Goal: Navigation & Orientation: Find specific page/section

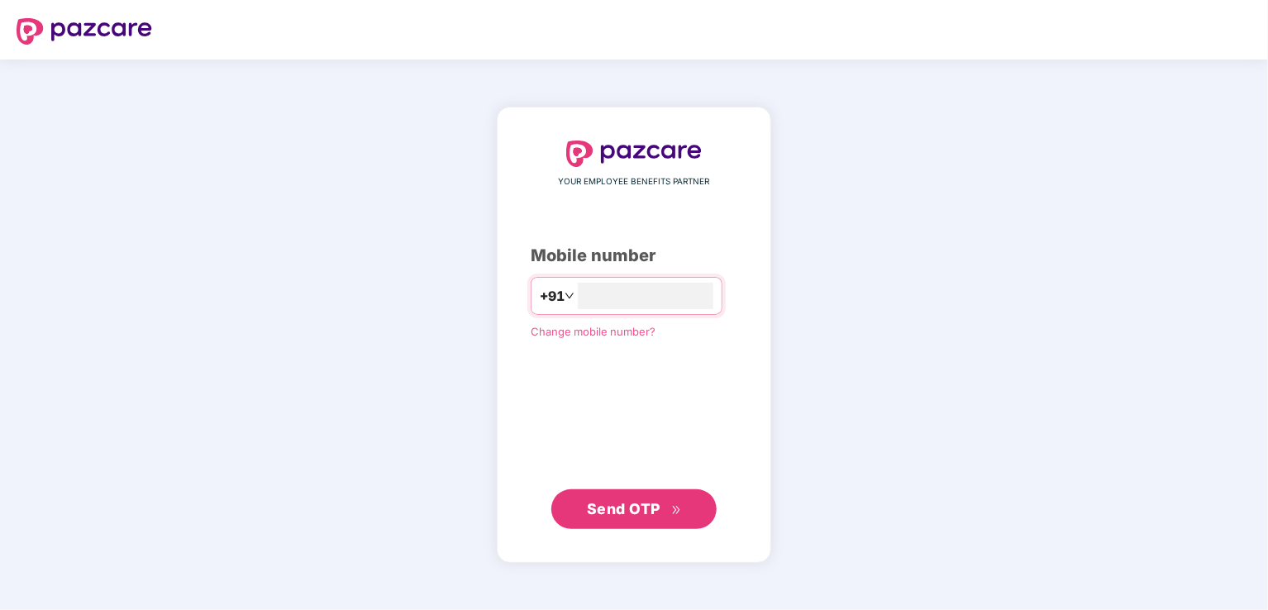
type input "**********"
click at [651, 519] on span "Send OTP" at bounding box center [634, 509] width 95 height 23
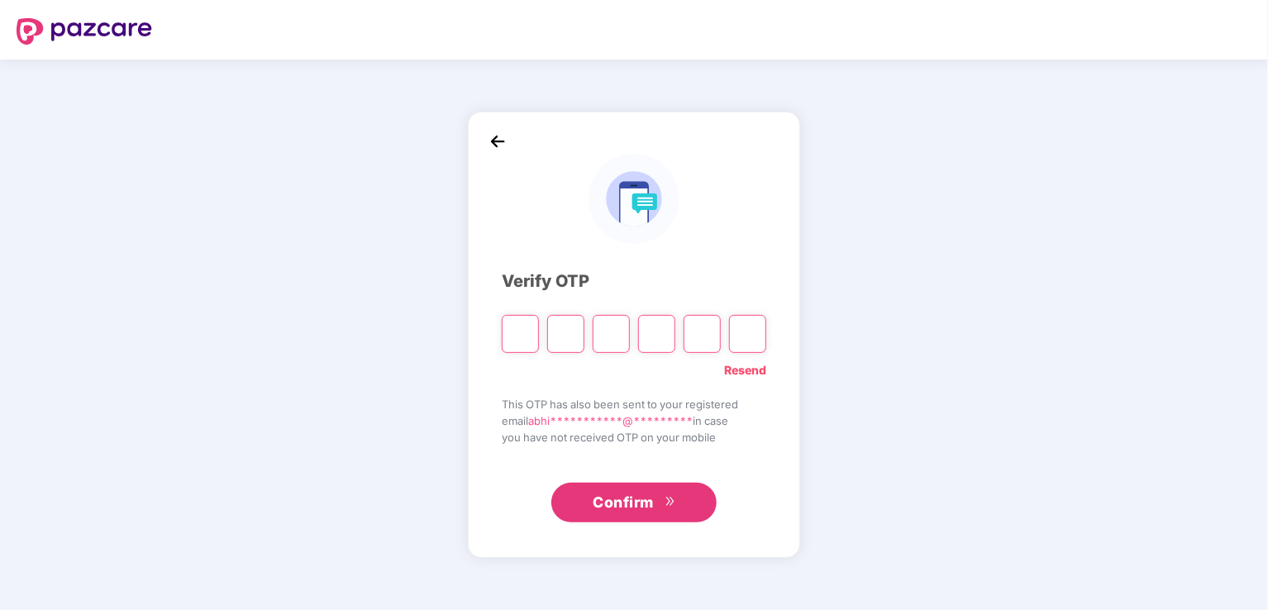
type input "*"
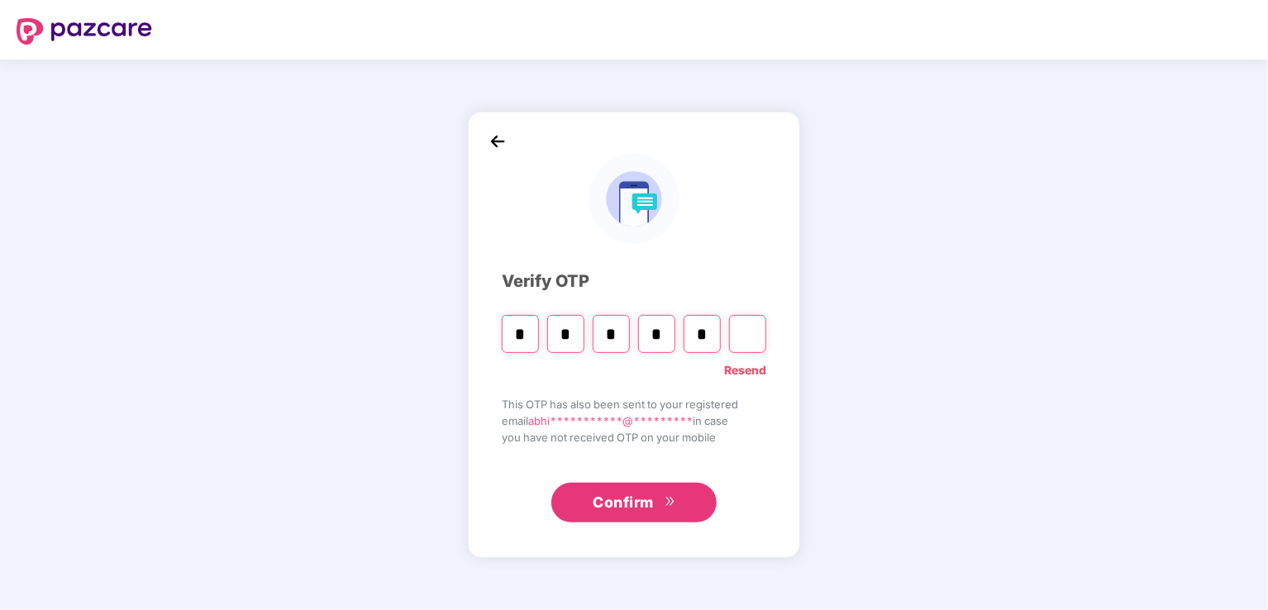
type input "*"
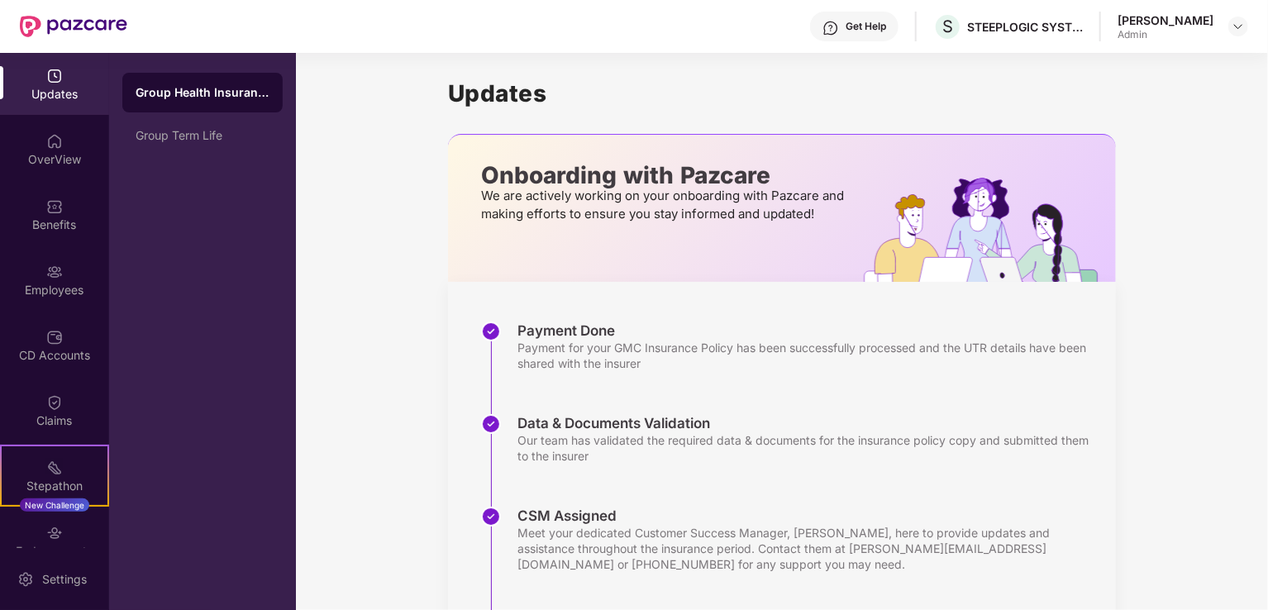
click at [879, 58] on div "Updates Onboarding with Pazcare We are actively working on your onboarding with…" at bounding box center [782, 460] width 668 height 815
click at [1237, 27] on img at bounding box center [1238, 26] width 13 height 13
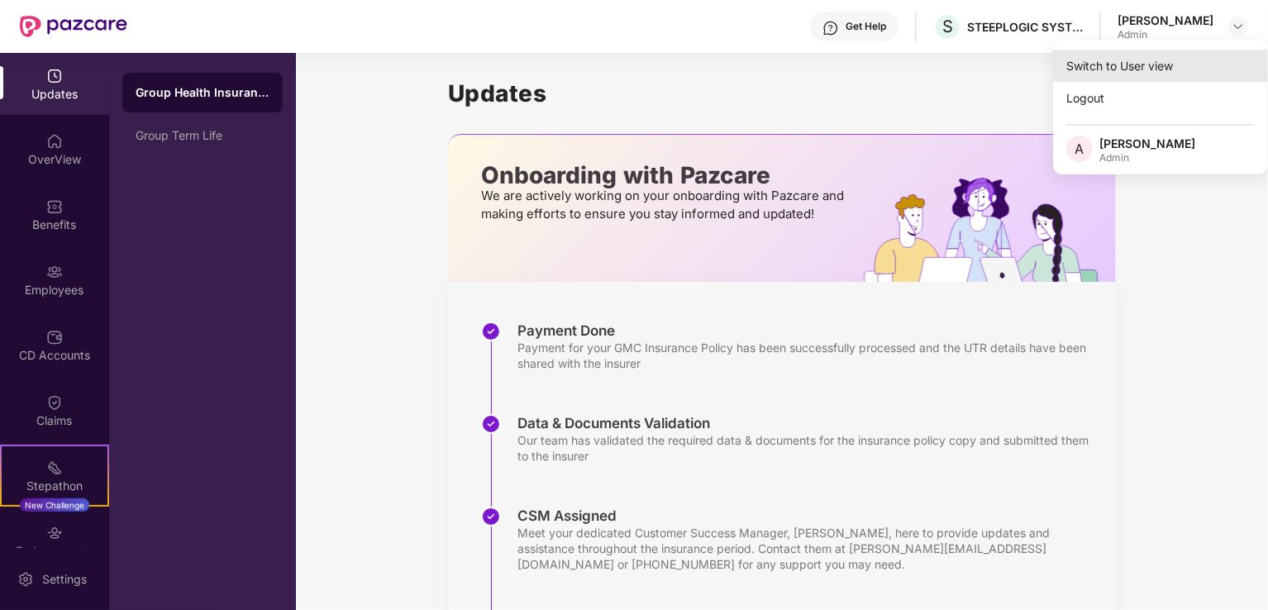
click at [1175, 63] on div "Switch to User view" at bounding box center [1160, 66] width 215 height 32
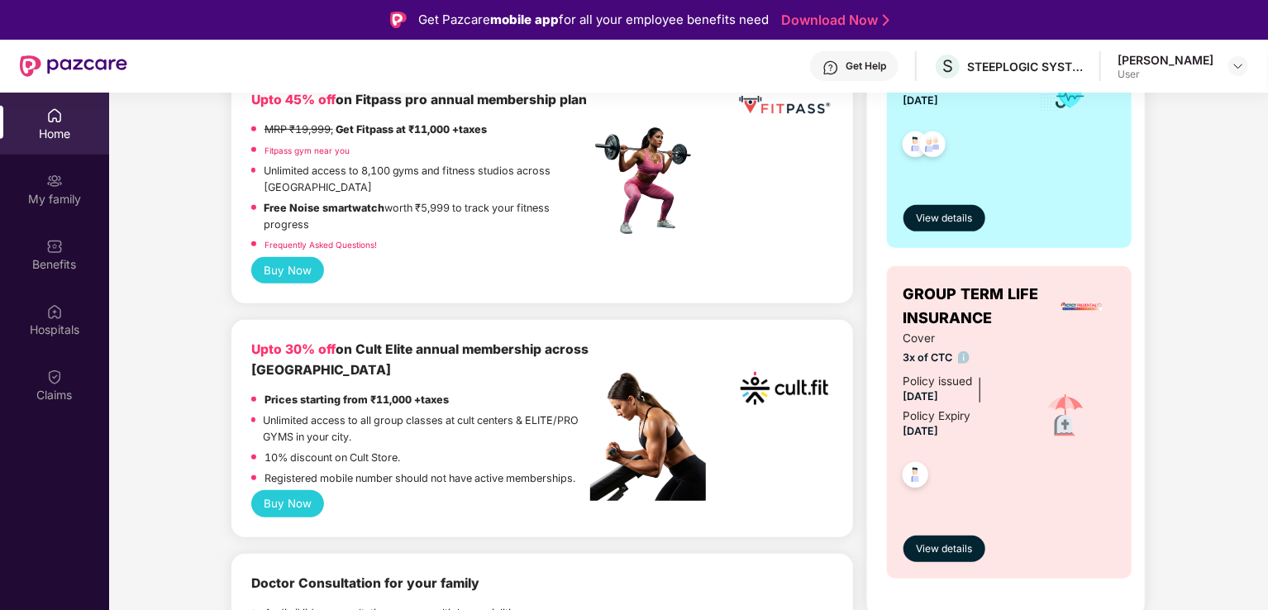
scroll to position [453, 0]
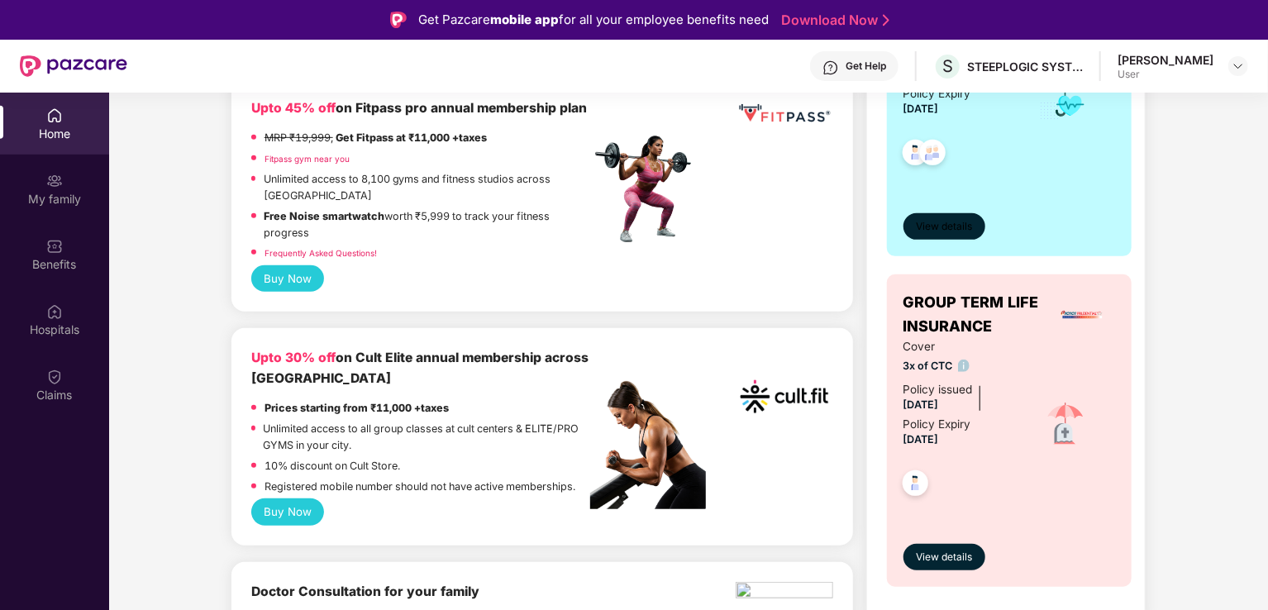
click at [918, 231] on span "View details" at bounding box center [944, 227] width 56 height 16
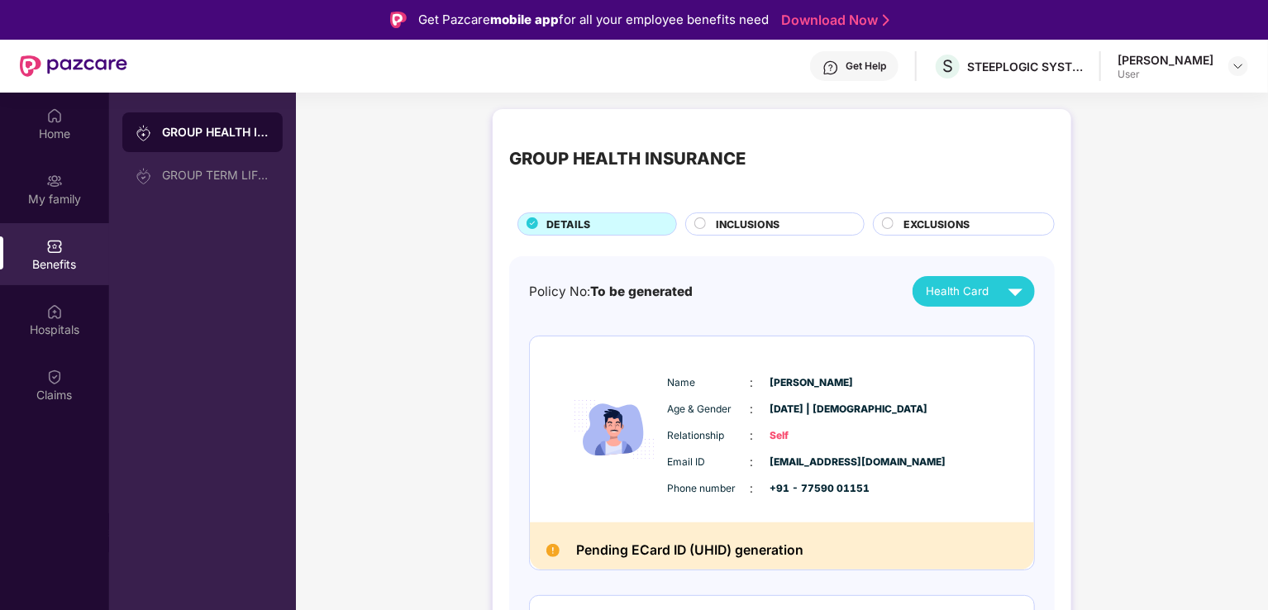
click at [695, 221] on circle at bounding box center [700, 223] width 11 height 11
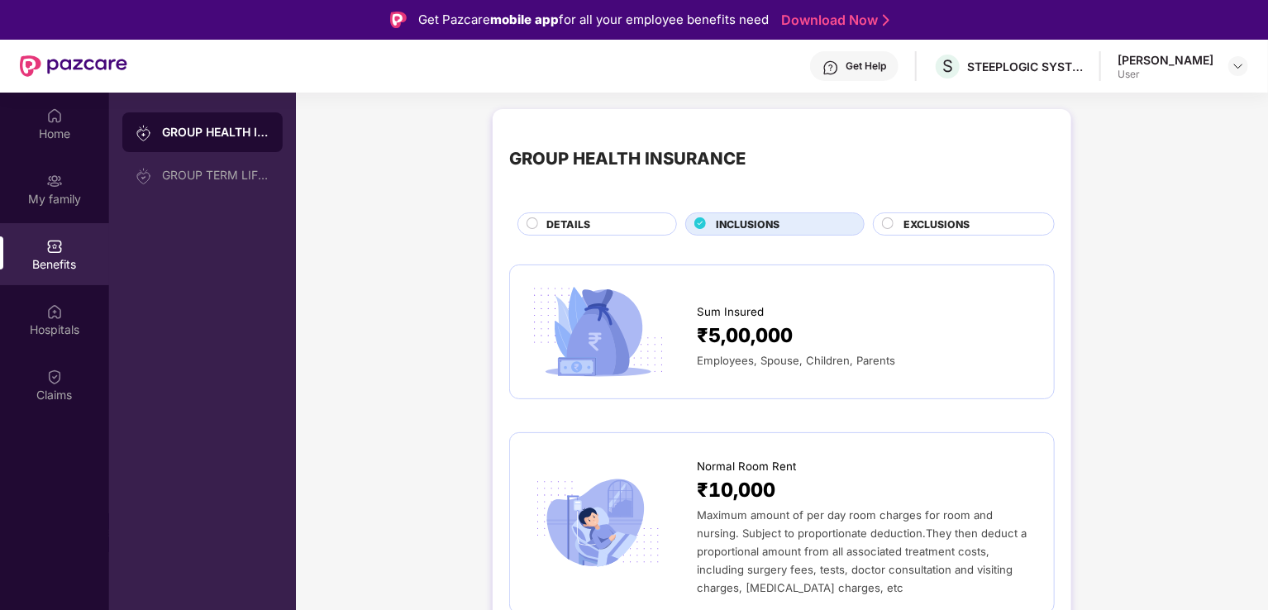
click at [695, 221] on icon at bounding box center [700, 223] width 11 height 11
click at [565, 231] on span "DETAILS" at bounding box center [568, 225] width 44 height 16
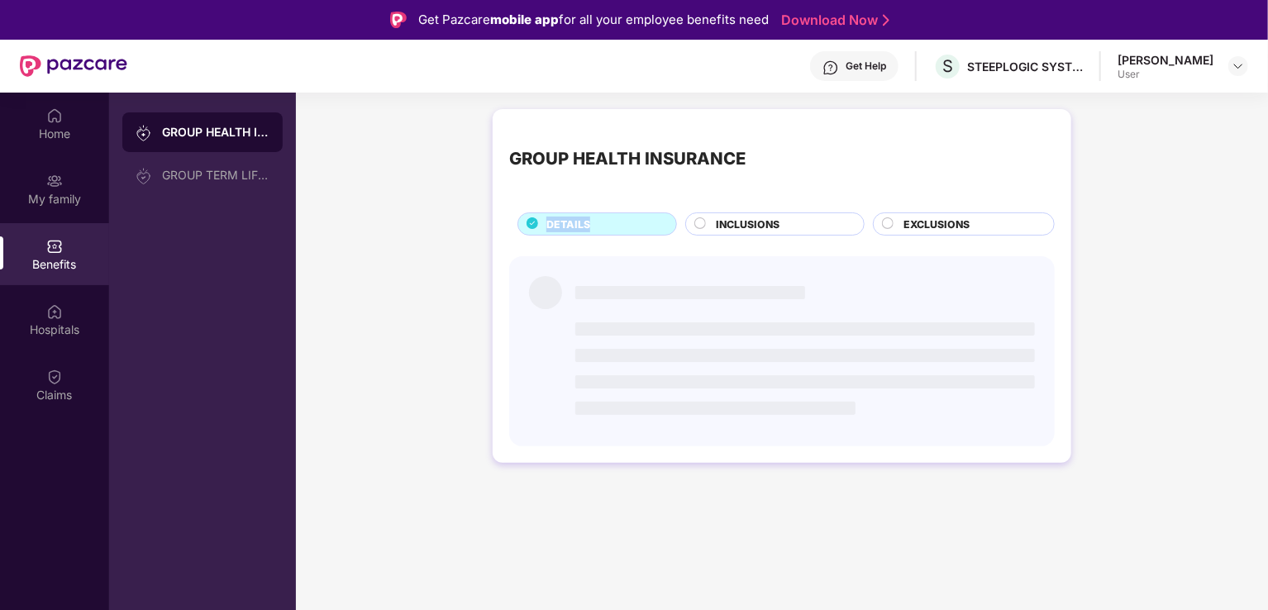
click at [565, 231] on span "DETAILS" at bounding box center [568, 225] width 44 height 16
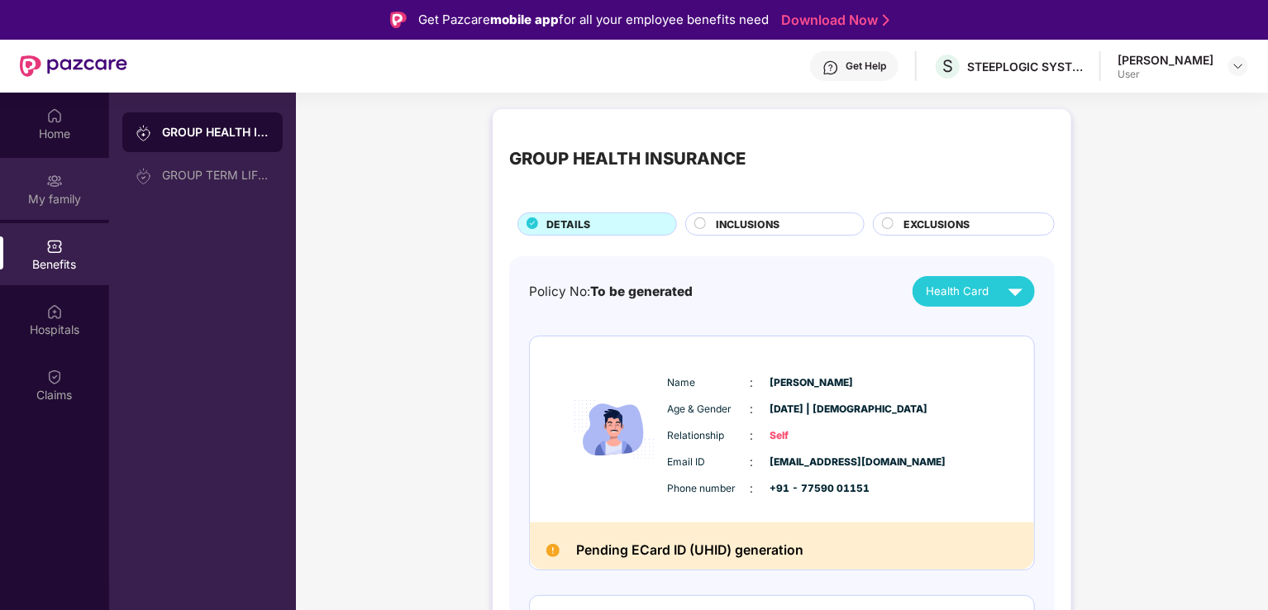
click at [48, 174] on img at bounding box center [54, 181] width 17 height 17
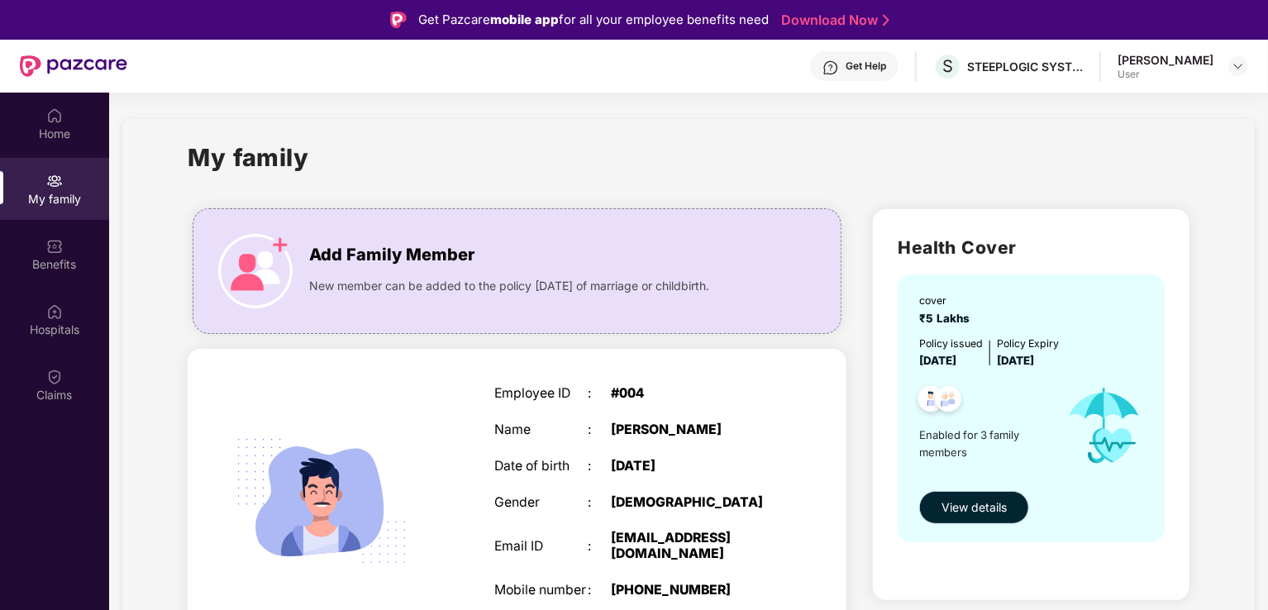
click at [981, 512] on span "View details" at bounding box center [973, 507] width 65 height 18
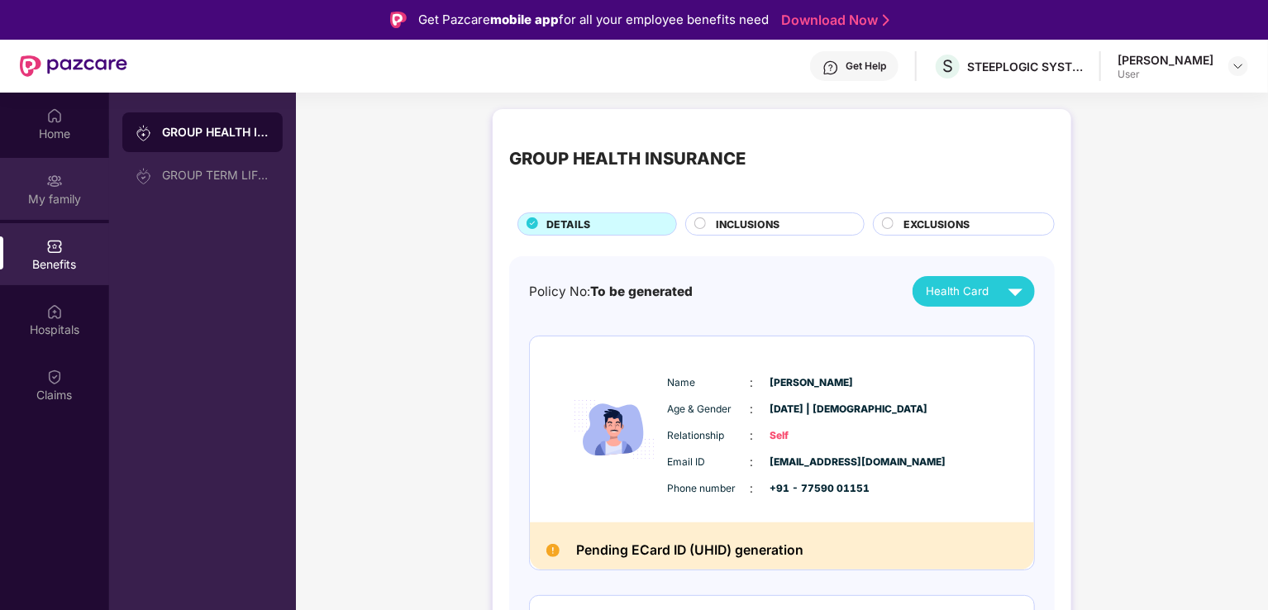
click at [47, 191] on div "My family" at bounding box center [54, 199] width 109 height 17
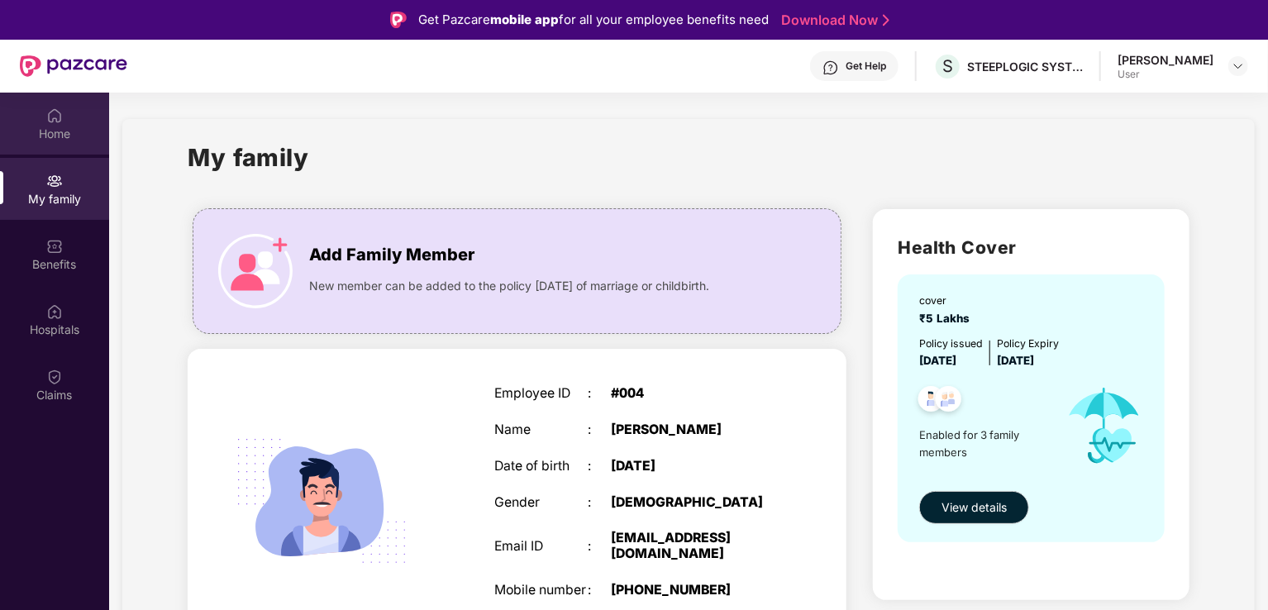
click at [55, 133] on div "Home" at bounding box center [54, 134] width 109 height 17
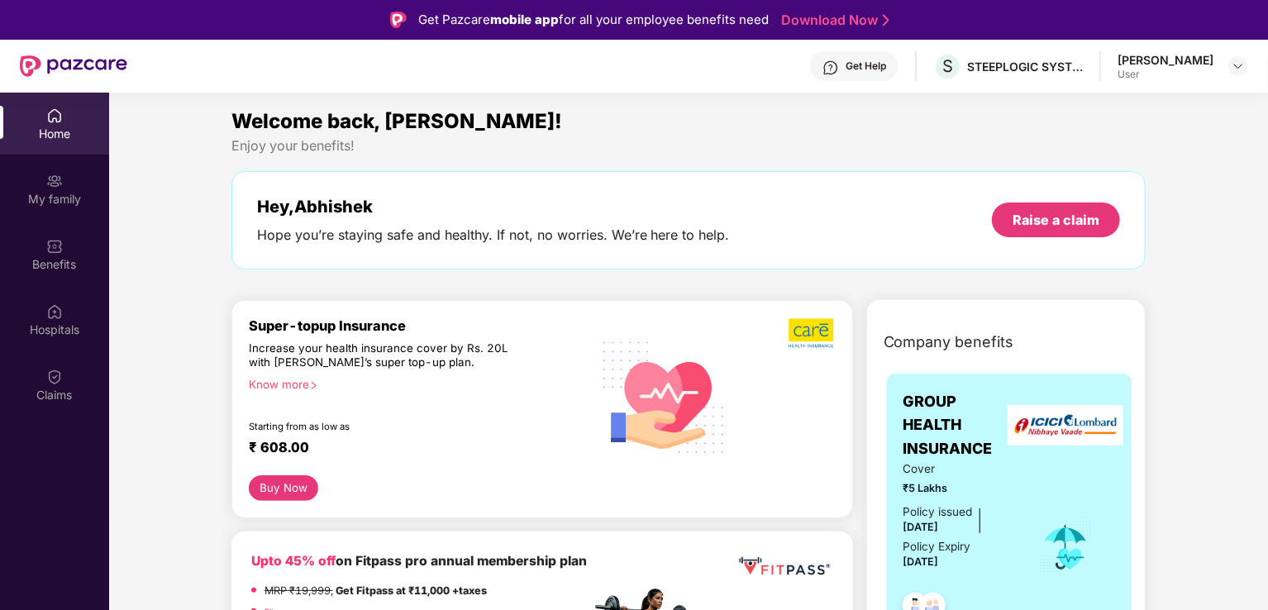
click at [386, 269] on div "Welcome back, [PERSON_NAME]! Enjoy your benefits! Hey, [PERSON_NAME] you’re sta…" at bounding box center [689, 196] width 928 height 180
